Goal: Information Seeking & Learning: Understand process/instructions

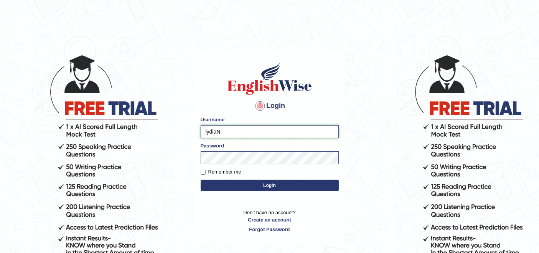
click at [273, 125] on input "lydiaN" at bounding box center [270, 131] width 138 height 13
type input "rupali_australia"
click at [253, 189] on button "Login" at bounding box center [270, 185] width 138 height 12
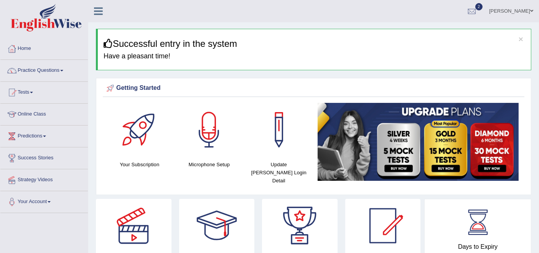
click at [49, 71] on link "Practice Questions" at bounding box center [43, 69] width 87 height 19
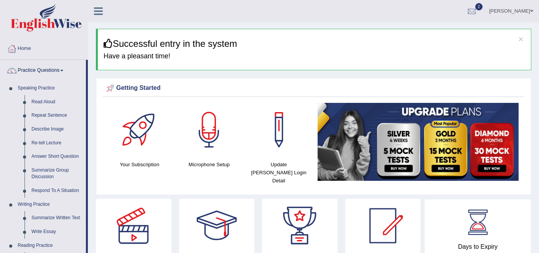
click at [207, 127] on div at bounding box center [209, 130] width 54 height 54
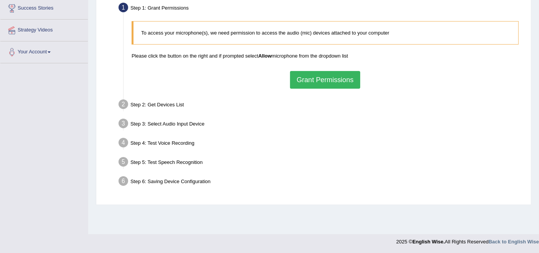
scroll to position [107, 0]
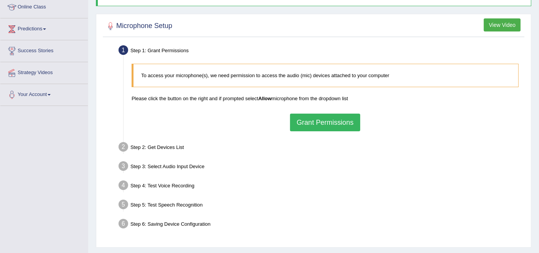
click at [505, 26] on button "View Video" at bounding box center [502, 24] width 37 height 13
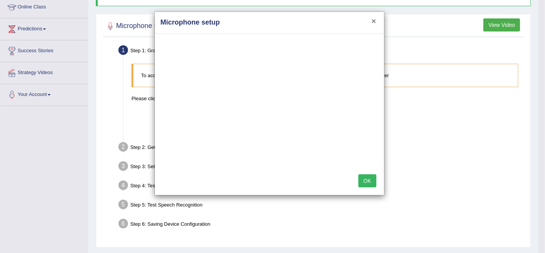
click at [372, 20] on button "×" at bounding box center [374, 21] width 5 height 8
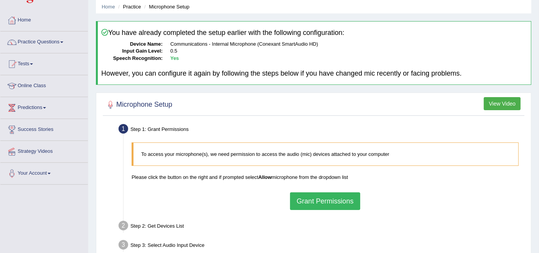
scroll to position [22, 0]
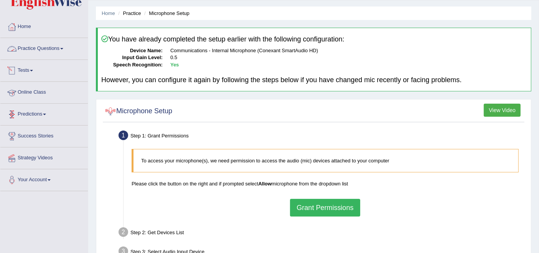
click at [35, 50] on link "Practice Questions" at bounding box center [43, 47] width 87 height 19
